Goal: Transaction & Acquisition: Purchase product/service

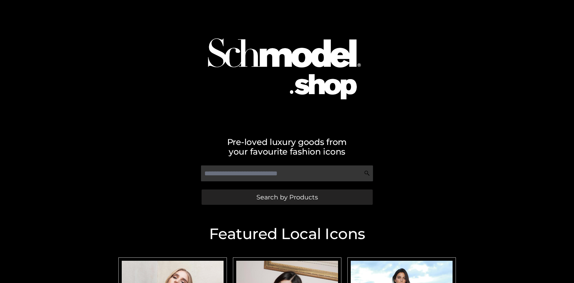
click at [287, 197] on span "Search by Products" at bounding box center [286, 197] width 61 height 6
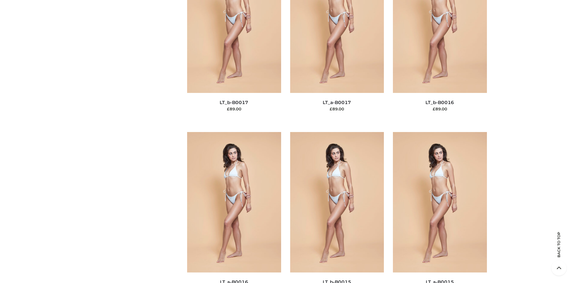
scroll to position [2021, 0]
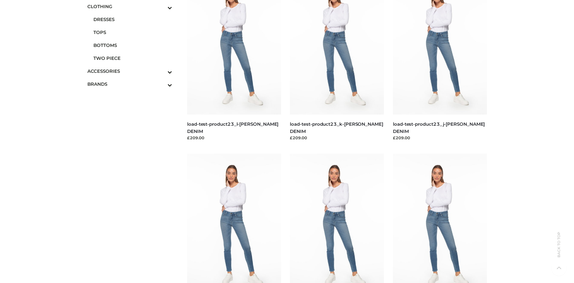
click at [133, 45] on span "BOTTOMS" at bounding box center [132, 45] width 79 height 7
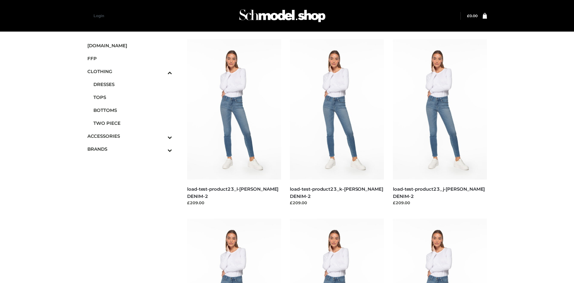
click at [234, 123] on img at bounding box center [234, 109] width 94 height 141
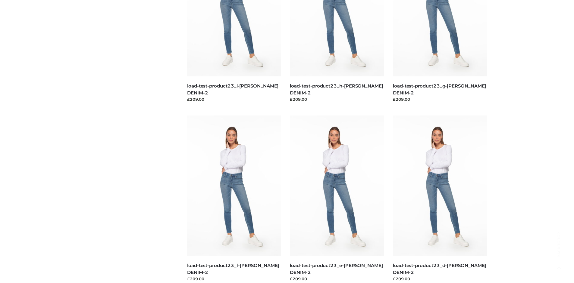
click at [439, 199] on img at bounding box center [440, 186] width 94 height 141
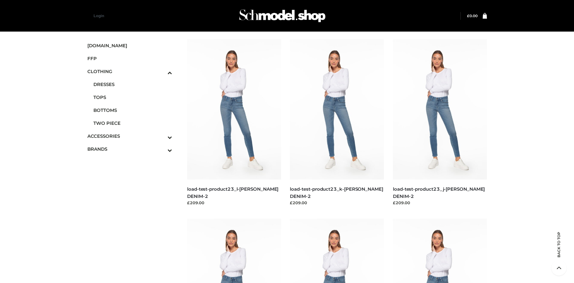
click at [337, 123] on img at bounding box center [337, 109] width 94 height 141
click at [130, 58] on span "FFP" at bounding box center [129, 58] width 85 height 7
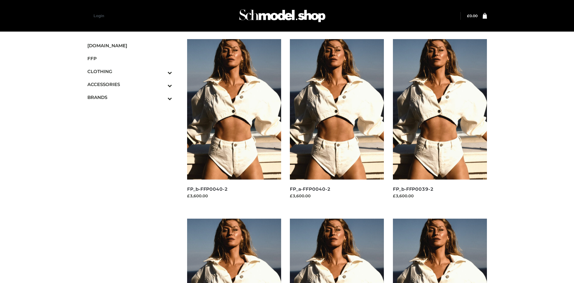
click at [439, 123] on img at bounding box center [440, 109] width 94 height 141
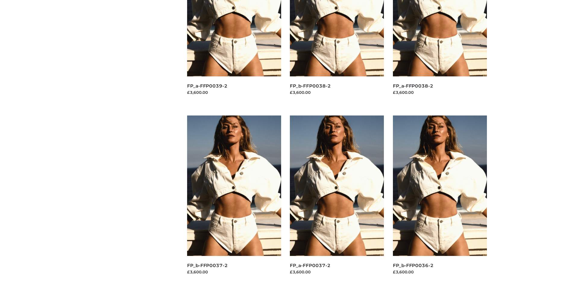
click at [337, 199] on img at bounding box center [337, 186] width 94 height 141
click at [439, 199] on img at bounding box center [440, 186] width 94 height 141
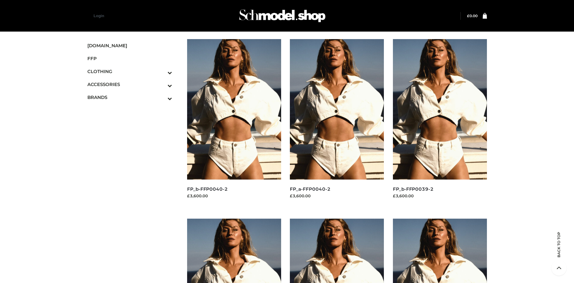
click at [0, 0] on span "BAGS" at bounding box center [0, 0] width 0 height 0
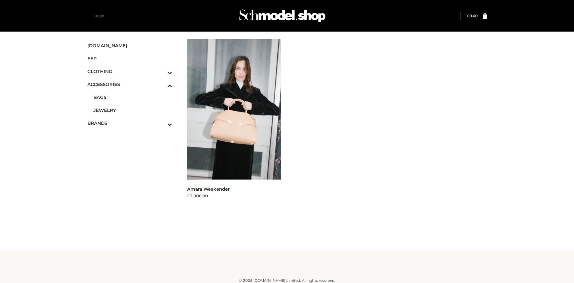
click at [161, 123] on icon "Toggle Submenu" at bounding box center [138, 124] width 67 height 7
click at [0, 0] on span "OPP SWIMWEAR" at bounding box center [0, 0] width 0 height 0
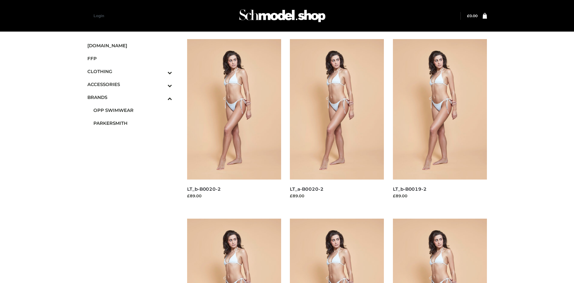
scroll to position [283, 0]
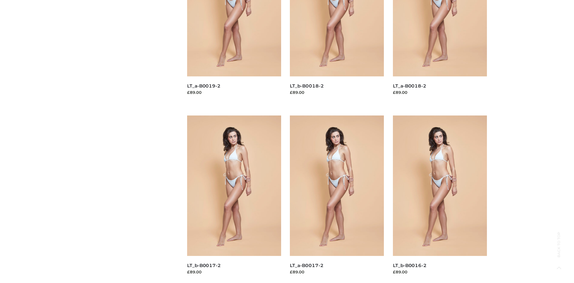
click at [337, 199] on img at bounding box center [337, 186] width 94 height 141
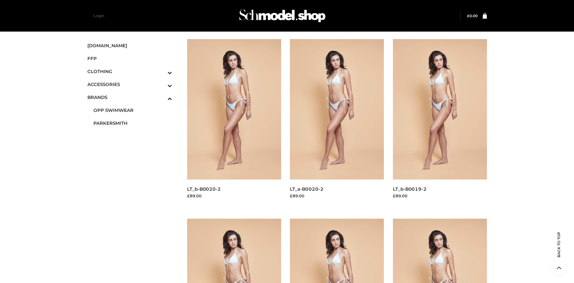
click at [337, 123] on img at bounding box center [337, 109] width 94 height 141
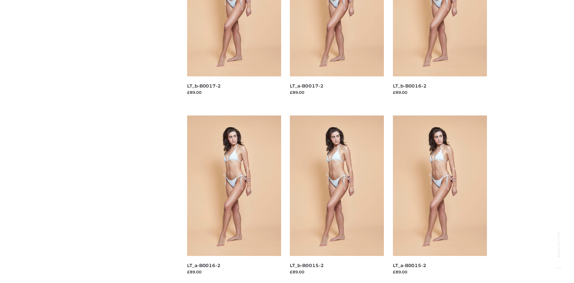
click at [337, 199] on img at bounding box center [337, 186] width 94 height 141
